Goal: Task Accomplishment & Management: Manage account settings

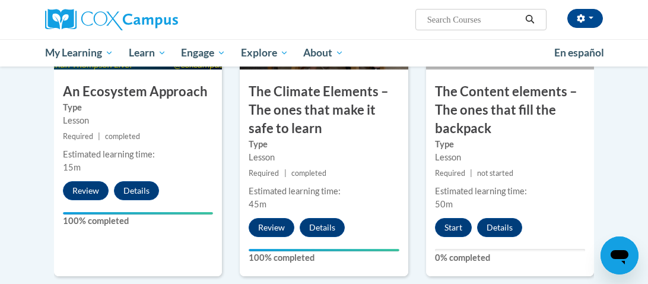
scroll to position [778, 0]
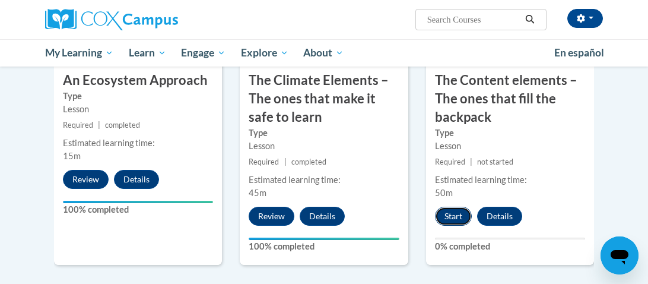
click at [451, 221] on button "Start" at bounding box center [453, 215] width 37 height 19
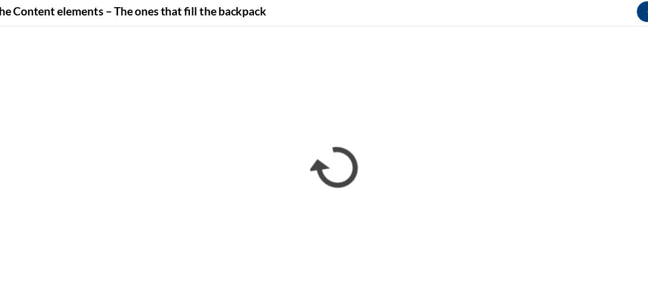
scroll to position [747, 0]
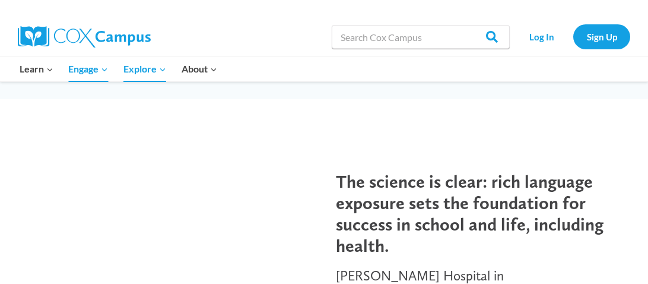
scroll to position [136, 0]
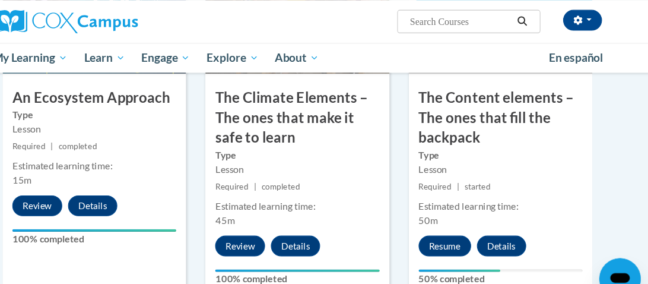
scroll to position [768, 0]
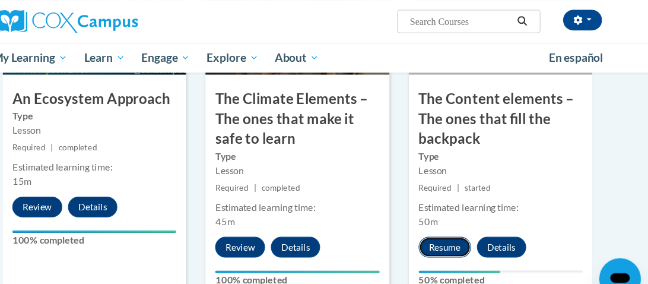
click at [472, 222] on button "Resume" at bounding box center [459, 226] width 48 height 19
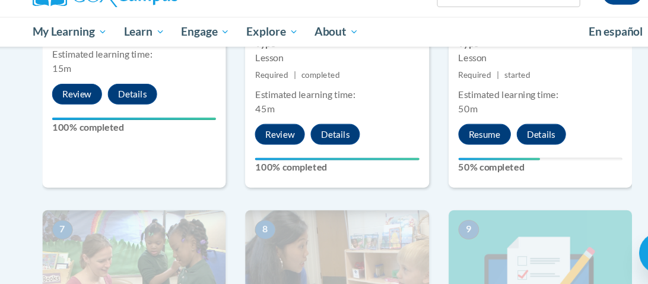
scroll to position [849, 0]
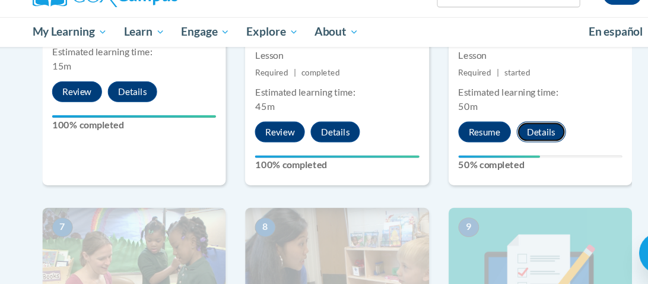
click at [518, 135] on button "Details" at bounding box center [510, 144] width 45 height 19
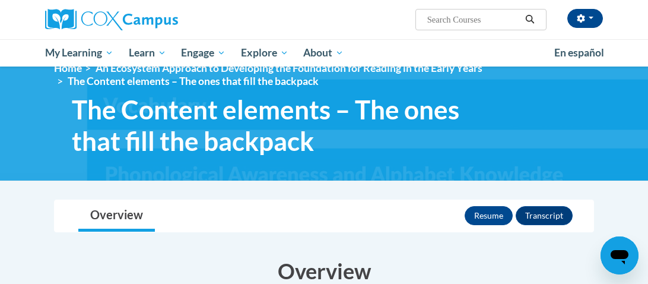
scroll to position [26, 0]
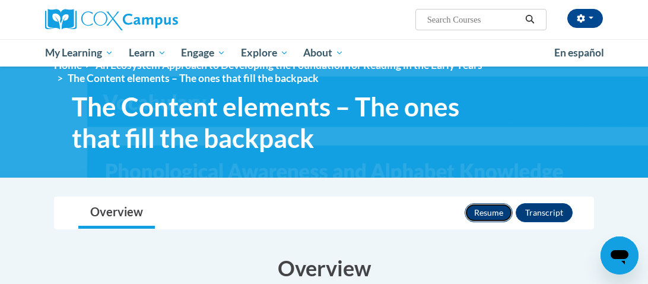
click at [499, 214] on button "Resume" at bounding box center [488, 212] width 48 height 19
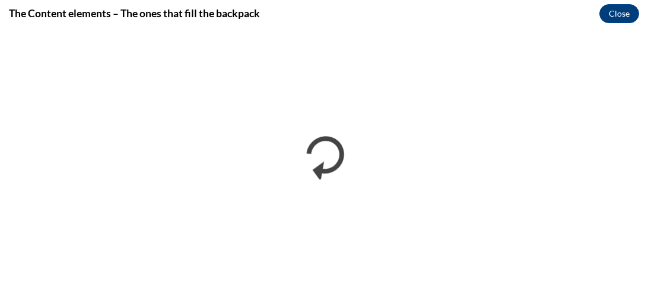
scroll to position [0, 0]
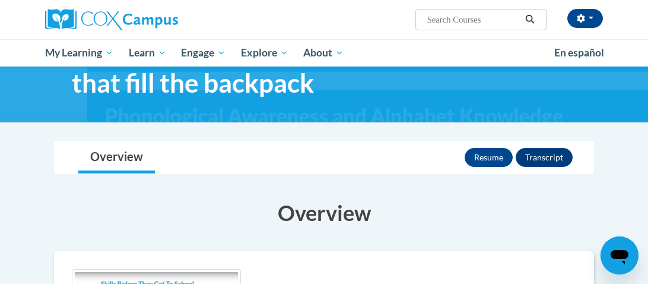
scroll to position [84, 0]
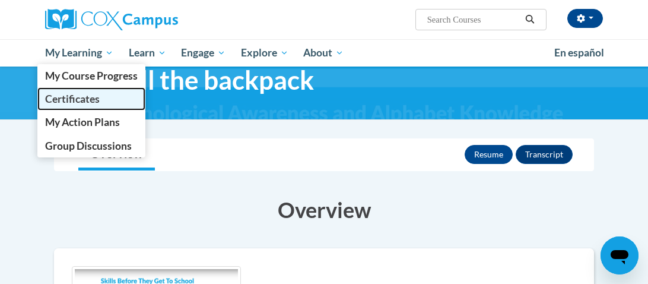
click at [69, 97] on span "Certificates" at bounding box center [72, 99] width 55 height 12
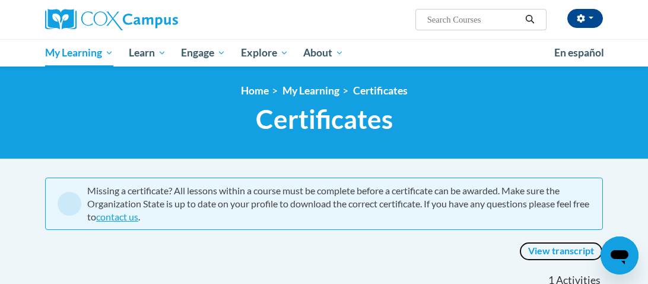
click at [553, 250] on link "View transcript" at bounding box center [561, 250] width 84 height 19
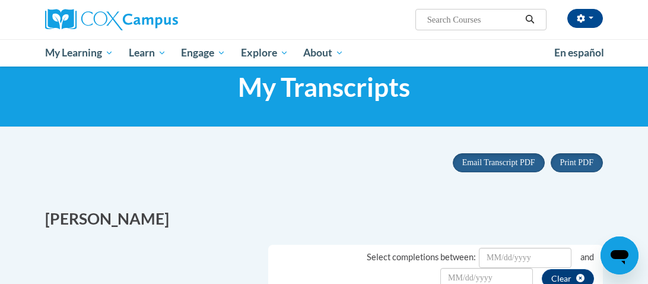
scroll to position [31, 0]
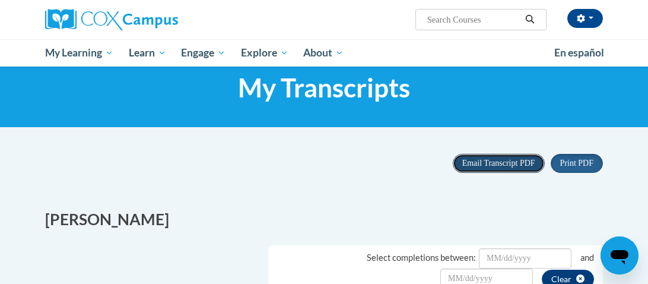
click at [510, 161] on span "Email Transcript PDF" at bounding box center [498, 162] width 73 height 9
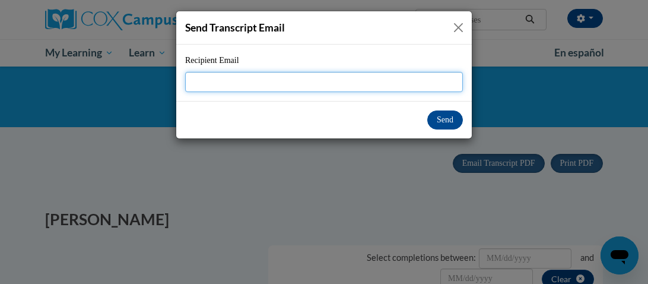
click at [368, 82] on input "Recipient Email" at bounding box center [324, 82] width 278 height 20
type input "jacquanamcintyre@gmail.com"
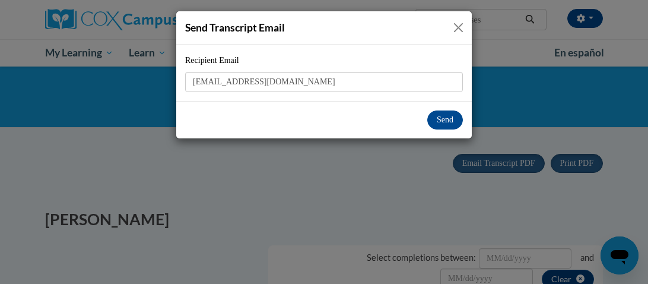
click at [421, 157] on div "Send Transcript Email Recipient Email jacquanamcintyre@gmail.com Send" at bounding box center [324, 142] width 648 height 284
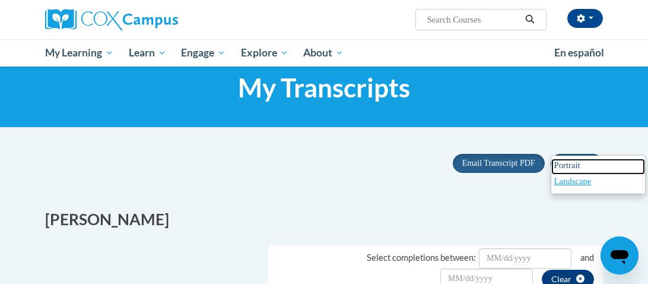
click at [574, 167] on span "Portrait" at bounding box center [567, 164] width 26 height 9
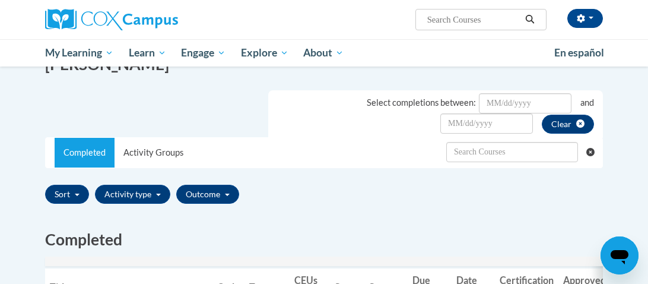
scroll to position [186, 0]
click at [206, 191] on button "Outcome" at bounding box center [207, 193] width 63 height 19
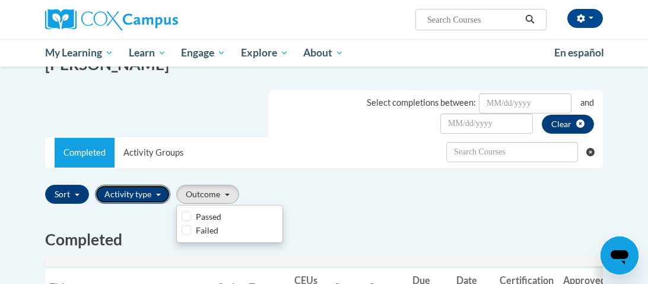
click at [132, 194] on button "Activity type" at bounding box center [132, 193] width 75 height 19
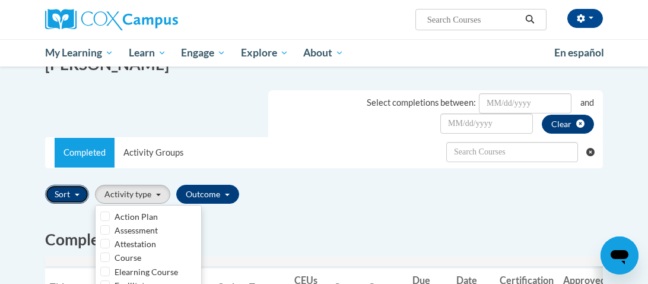
click at [65, 190] on button "Sort" at bounding box center [67, 193] width 44 height 19
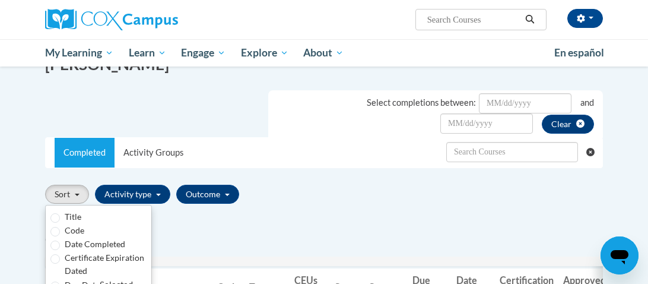
click at [113, 259] on label "Certificate Expiration Dated" at bounding box center [106, 264] width 82 height 26
click at [60, 259] on input "Certificate Expiration Dated" at bounding box center [54, 258] width 9 height 9
radio input "true"
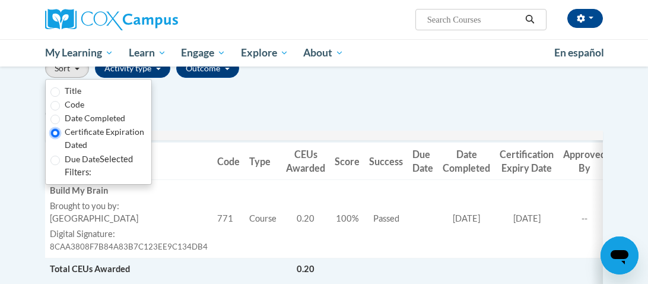
scroll to position [324, 0]
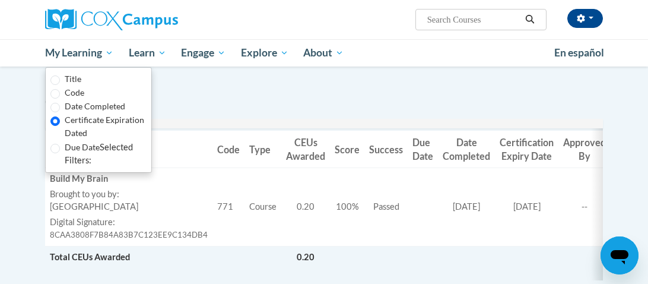
click at [189, 119] on div at bounding box center [324, 123] width 558 height 9
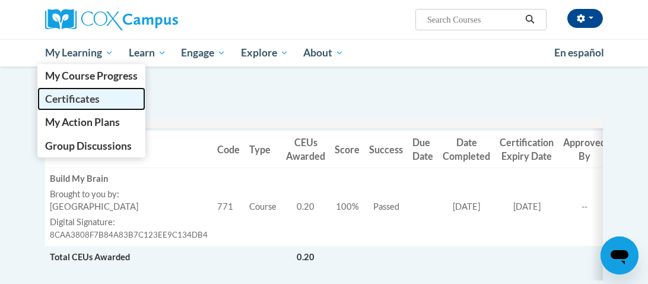
click at [79, 97] on span "Certificates" at bounding box center [72, 99] width 55 height 12
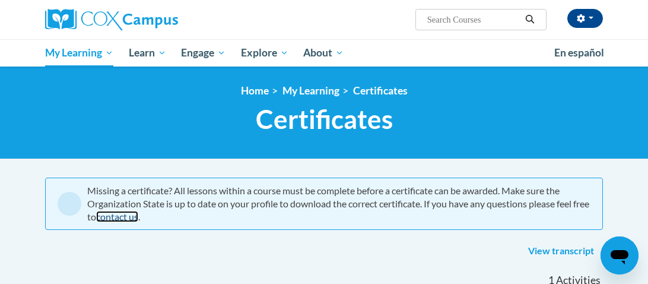
click at [138, 218] on link "contact us" at bounding box center [117, 216] width 42 height 11
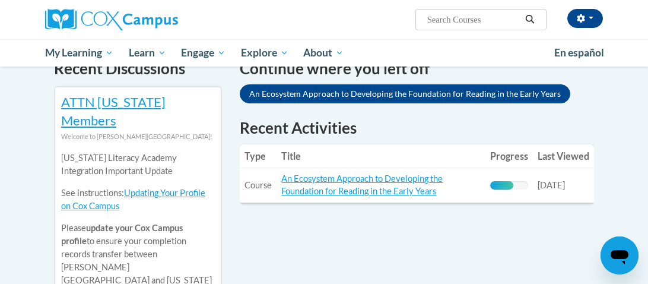
scroll to position [390, 0]
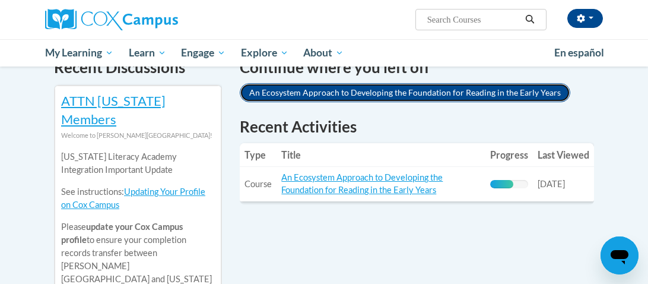
click at [412, 93] on link "An Ecosystem Approach to Developing the Foundation for Reading in the Early Yea…" at bounding box center [405, 92] width 330 height 19
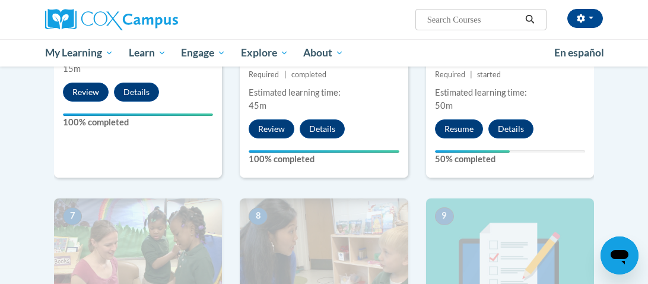
scroll to position [876, 0]
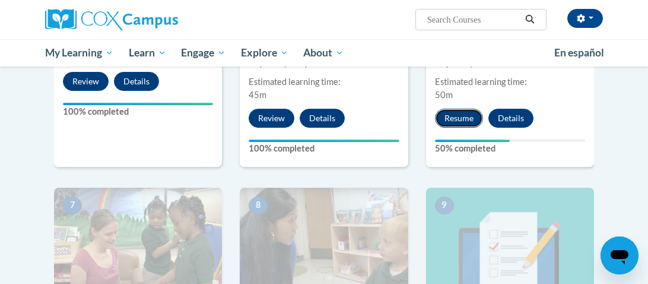
click at [457, 114] on button "Resume" at bounding box center [459, 118] width 48 height 19
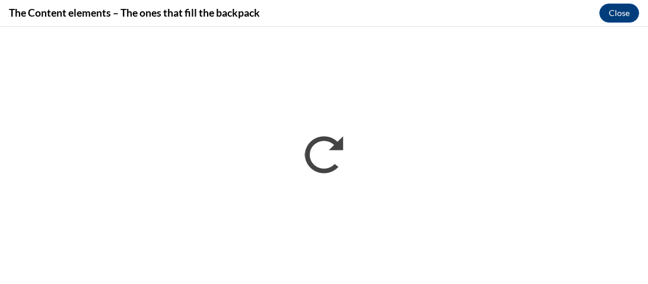
scroll to position [0, 0]
click at [620, 14] on button "Close" at bounding box center [619, 13] width 40 height 19
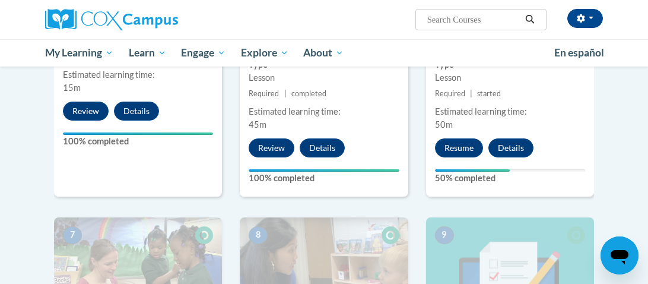
scroll to position [844, 0]
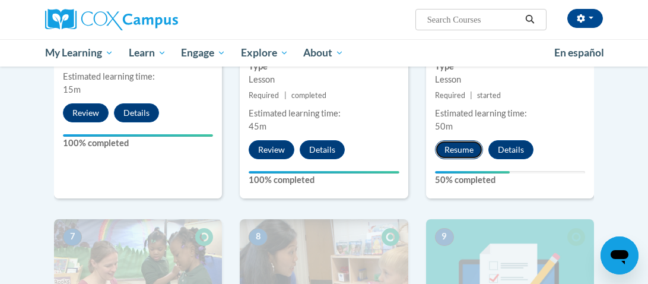
click at [466, 145] on button "Resume" at bounding box center [459, 149] width 48 height 19
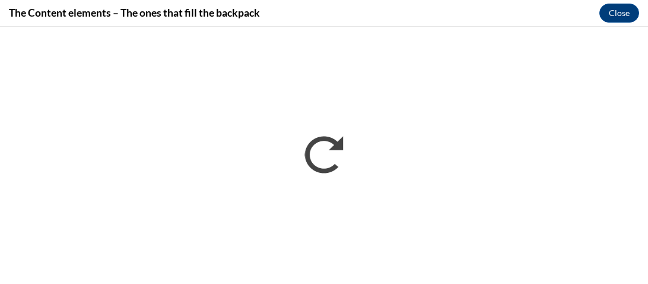
scroll to position [0, 0]
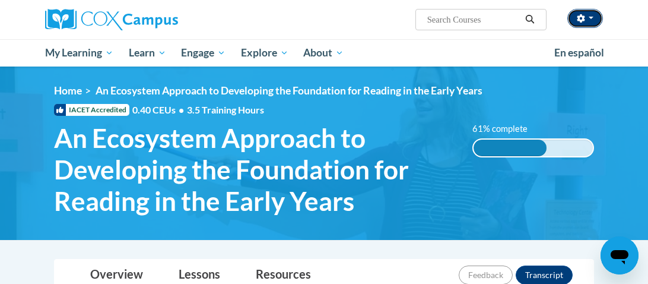
click at [588, 21] on button "button" at bounding box center [585, 18] width 36 height 19
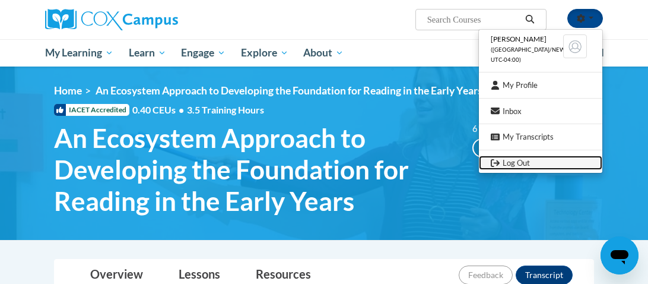
click at [521, 163] on link "Log Out" at bounding box center [540, 162] width 123 height 15
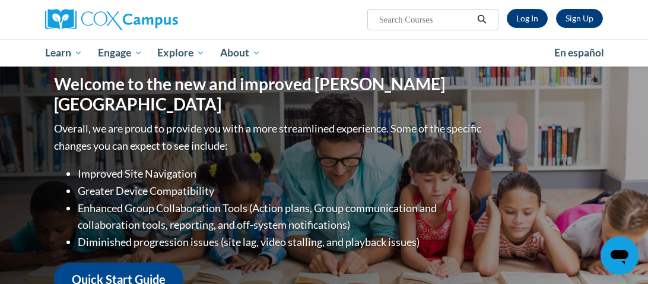
click at [588, 184] on div "Welcome to the new and improved [PERSON_NAME] Campus Overall, we are proud to p…" at bounding box center [323, 184] width 575 height 237
